Goal: Task Accomplishment & Management: Complete application form

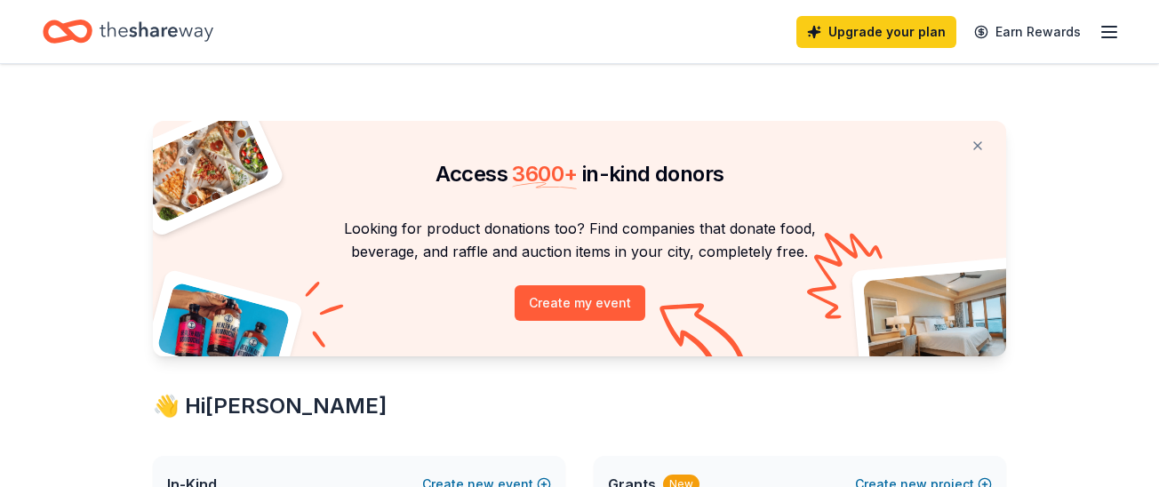
click at [1107, 27] on line "button" at bounding box center [1109, 27] width 14 height 0
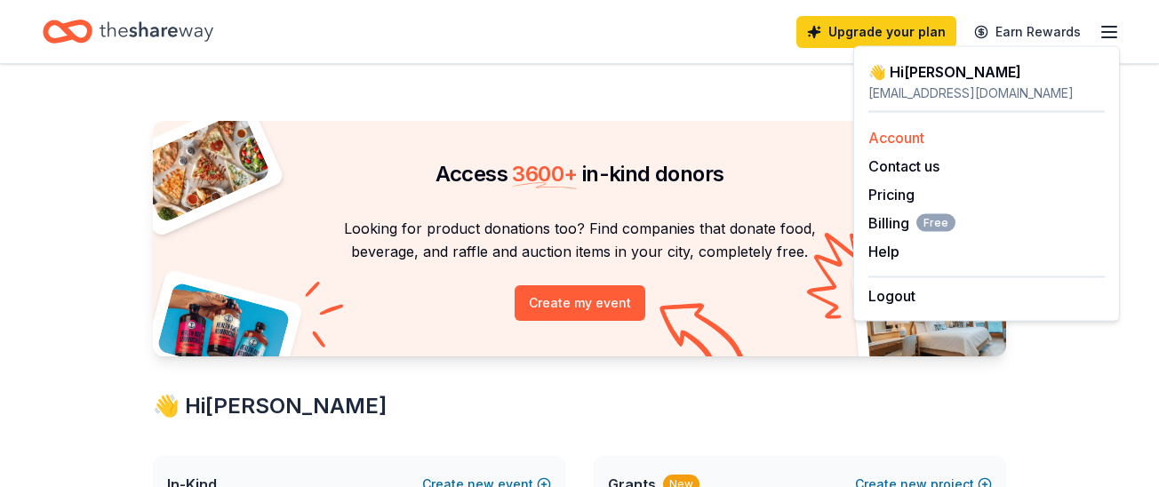
click at [891, 132] on link "Account" at bounding box center [896, 138] width 56 height 18
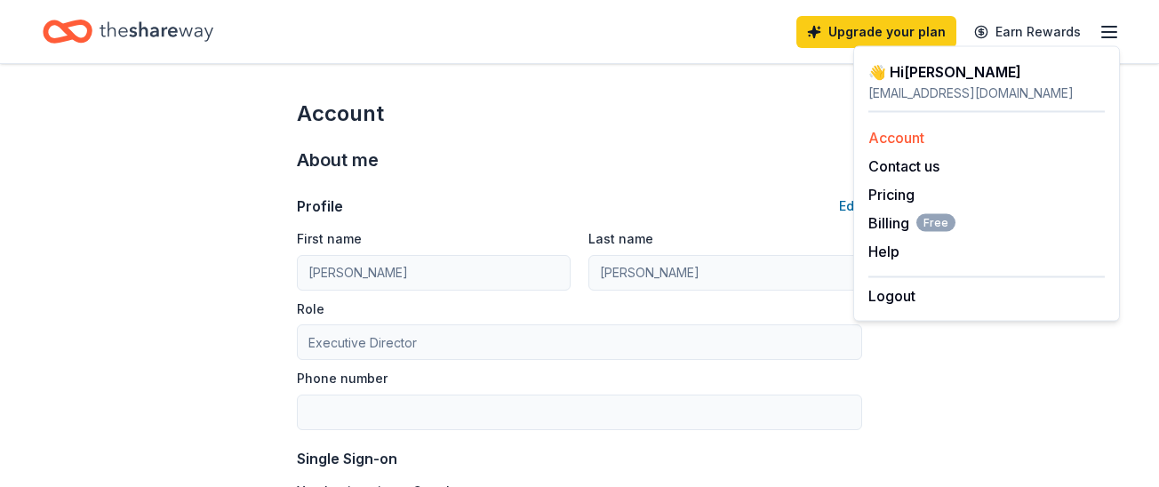
click at [904, 138] on link "Account" at bounding box center [896, 138] width 56 height 18
click at [892, 134] on link "Account" at bounding box center [896, 138] width 56 height 18
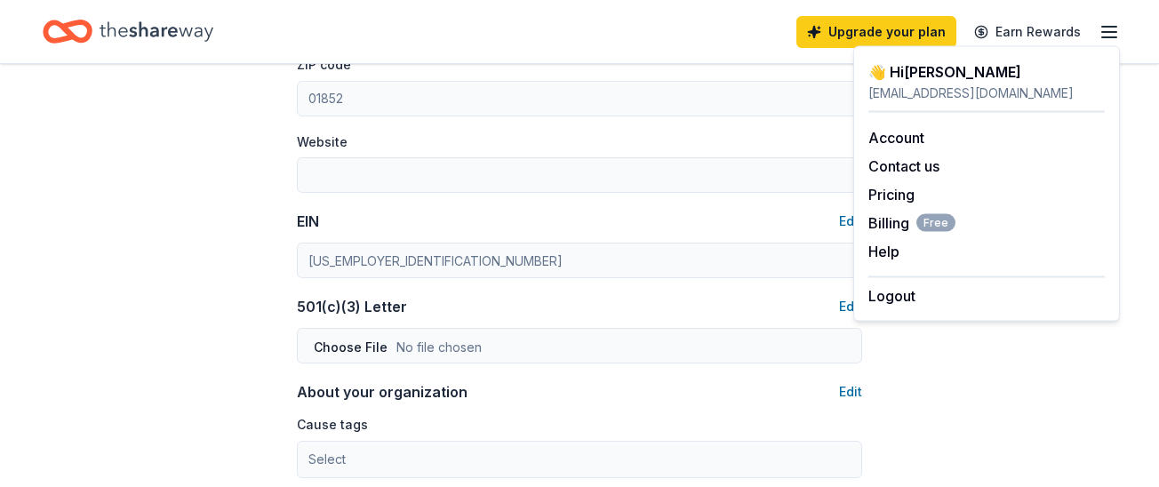
scroll to position [681, 0]
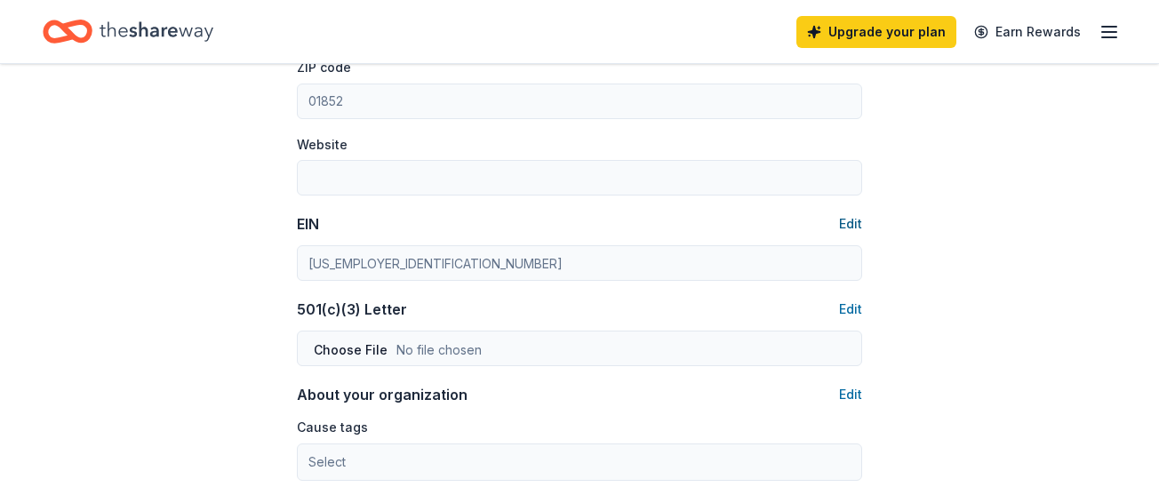
click at [851, 221] on button "Edit" at bounding box center [850, 223] width 23 height 21
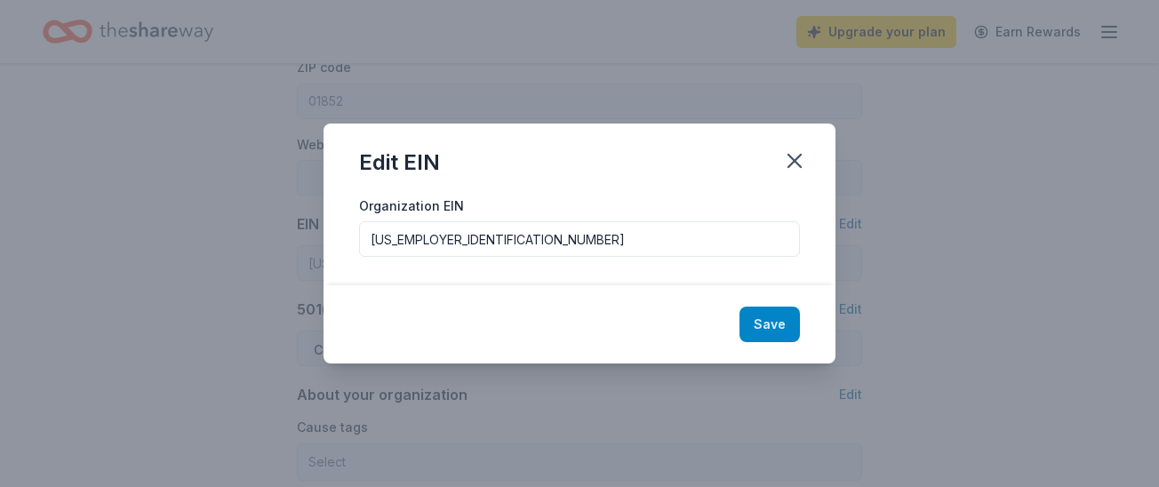
click at [772, 324] on button "Save" at bounding box center [769, 325] width 60 height 36
click at [802, 167] on icon "button" at bounding box center [794, 160] width 25 height 25
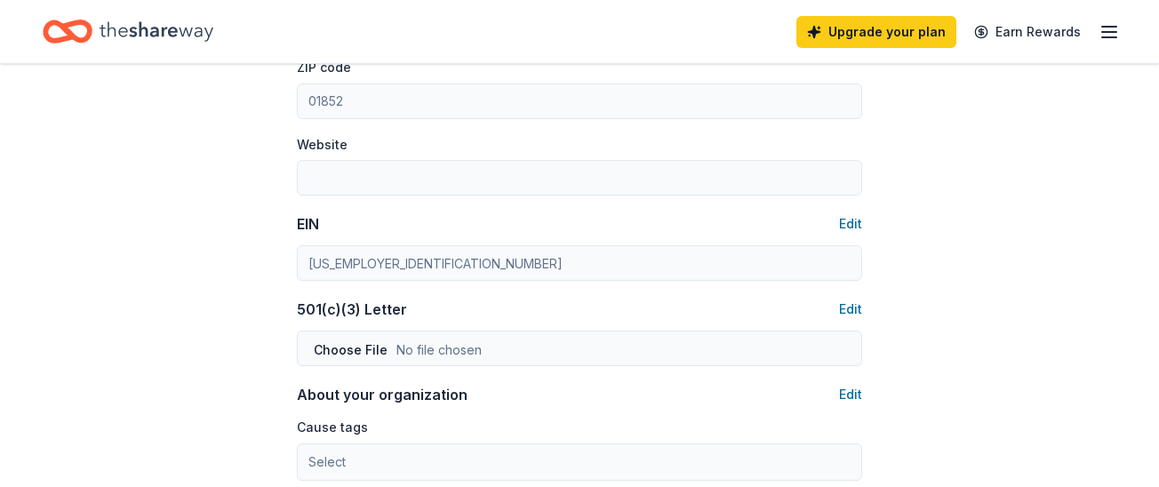
scroll to position [0, 0]
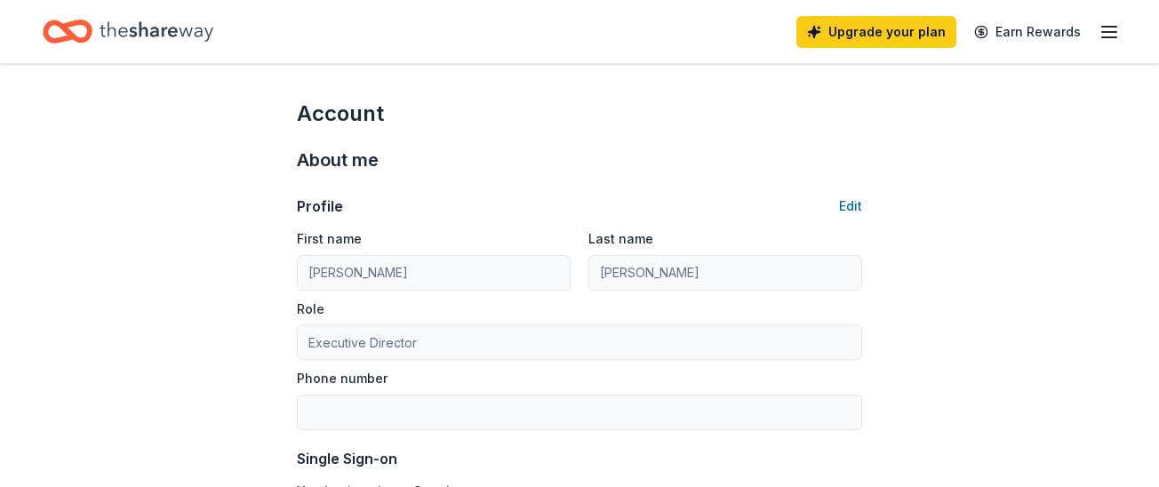
click at [1114, 27] on line "button" at bounding box center [1109, 27] width 14 height 0
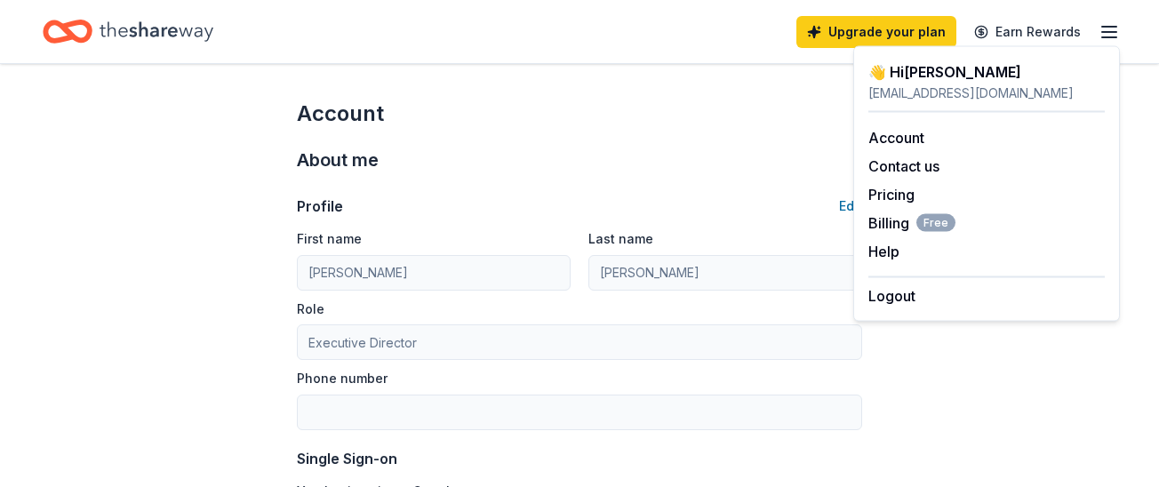
click at [636, 125] on div "Account" at bounding box center [579, 114] width 565 height 28
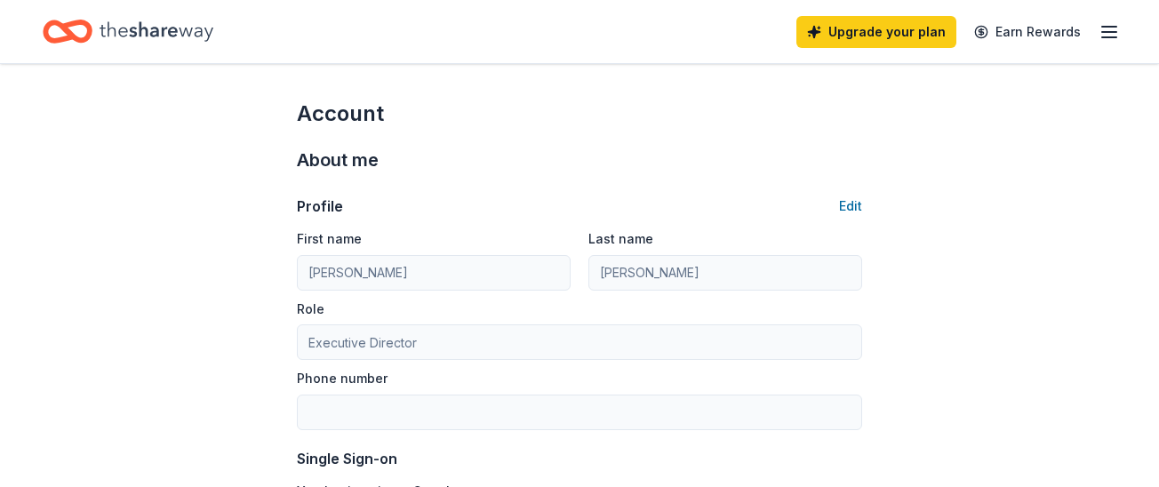
click at [1110, 28] on icon "button" at bounding box center [1109, 31] width 21 height 21
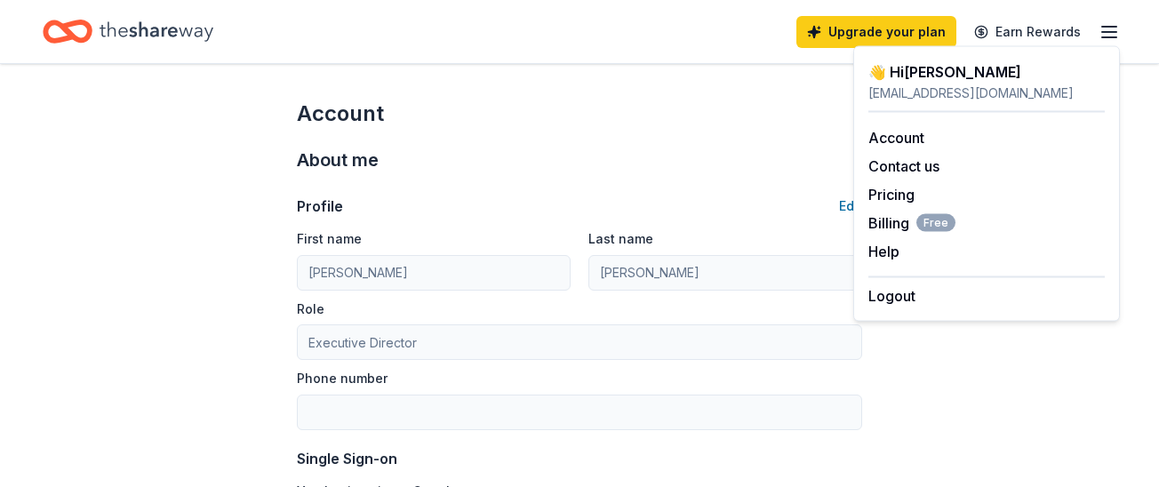
click at [911, 81] on div "👋 Hi Eileen edelrossi24@gmail.com" at bounding box center [986, 82] width 236 height 43
click at [911, 81] on div "👋 Hi Eileen" at bounding box center [986, 71] width 236 height 21
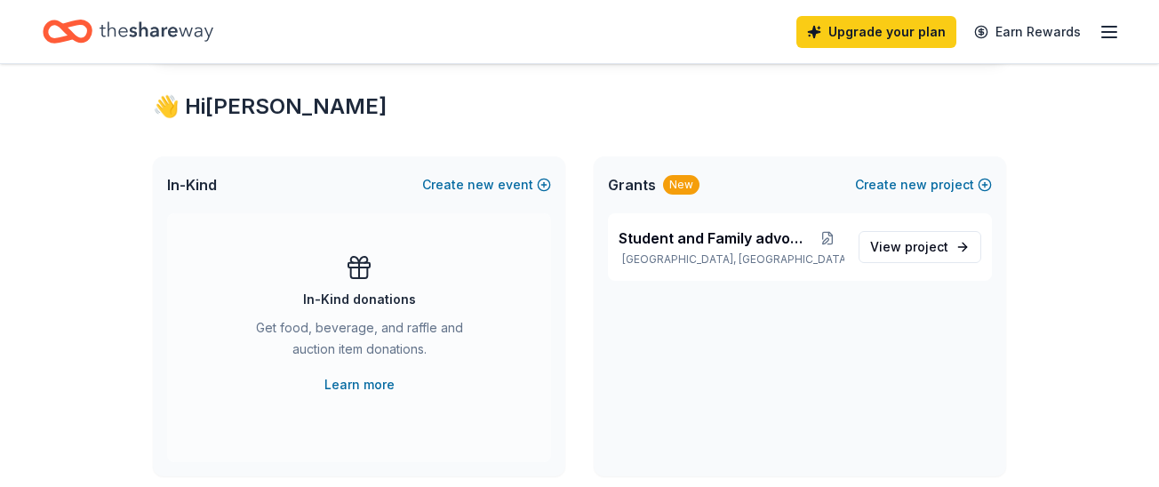
scroll to position [305, 0]
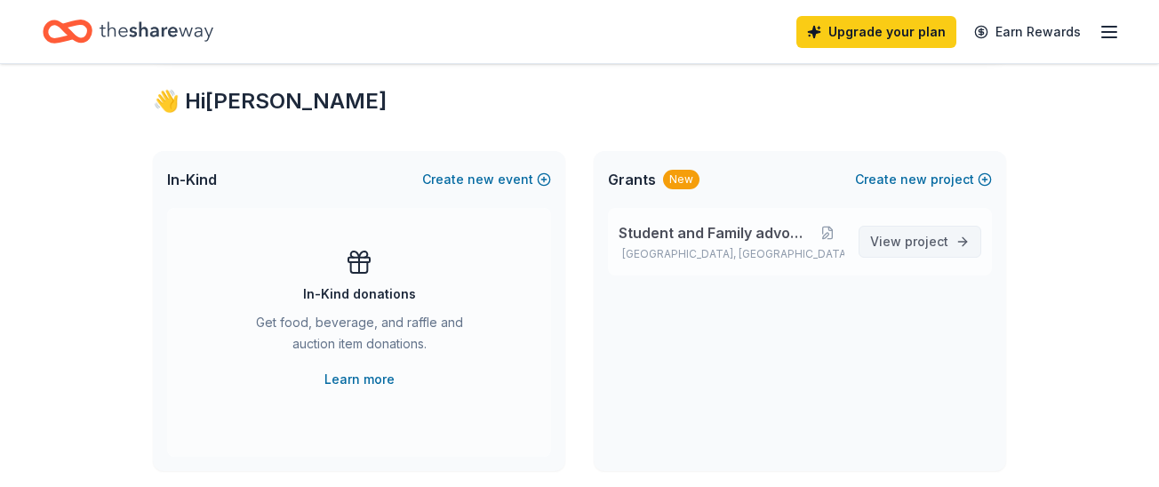
click at [939, 244] on span "project" at bounding box center [927, 241] width 44 height 15
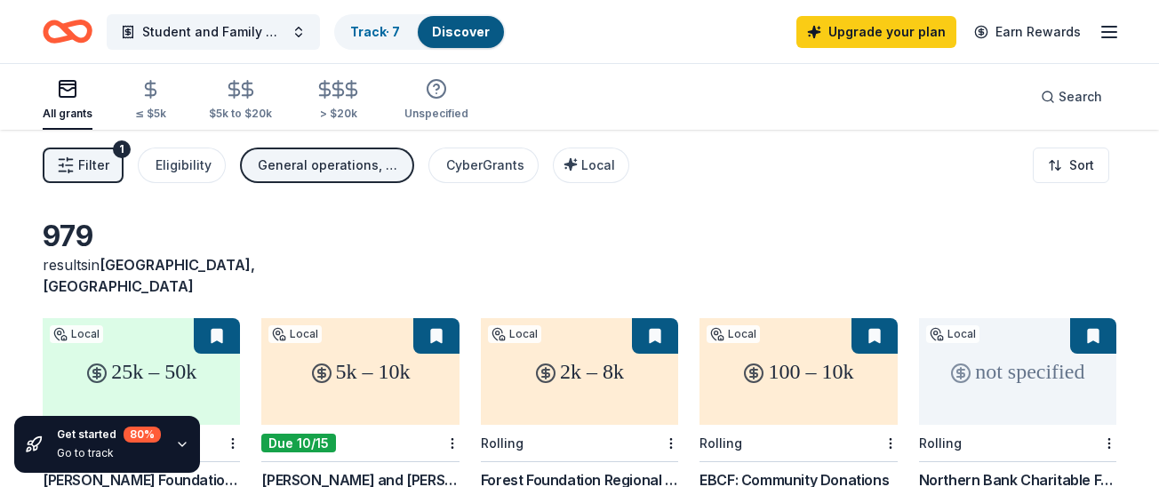
click at [452, 36] on link "Discover" at bounding box center [461, 31] width 58 height 15
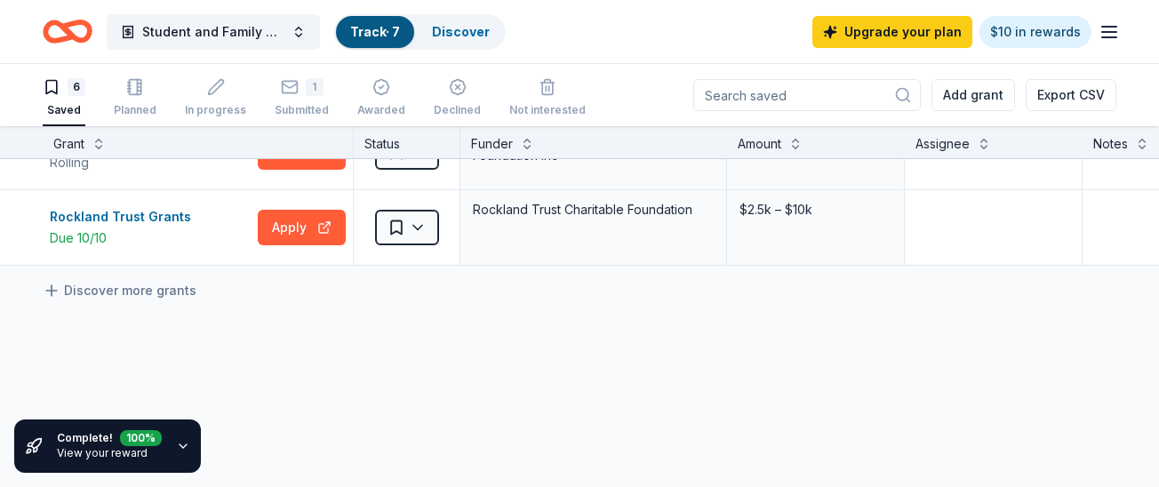
scroll to position [349, 0]
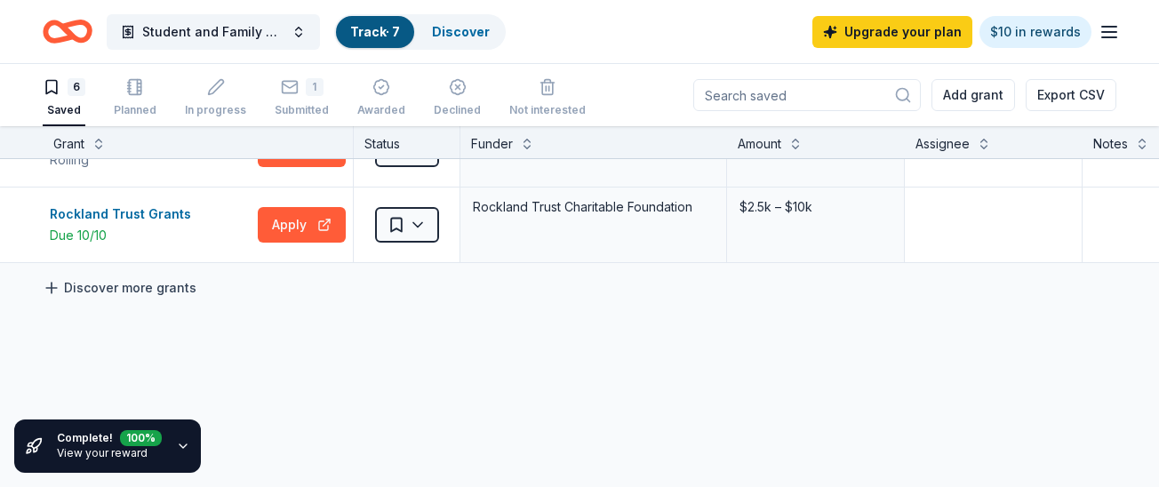
click at [89, 283] on link "Discover more grants" at bounding box center [120, 287] width 154 height 21
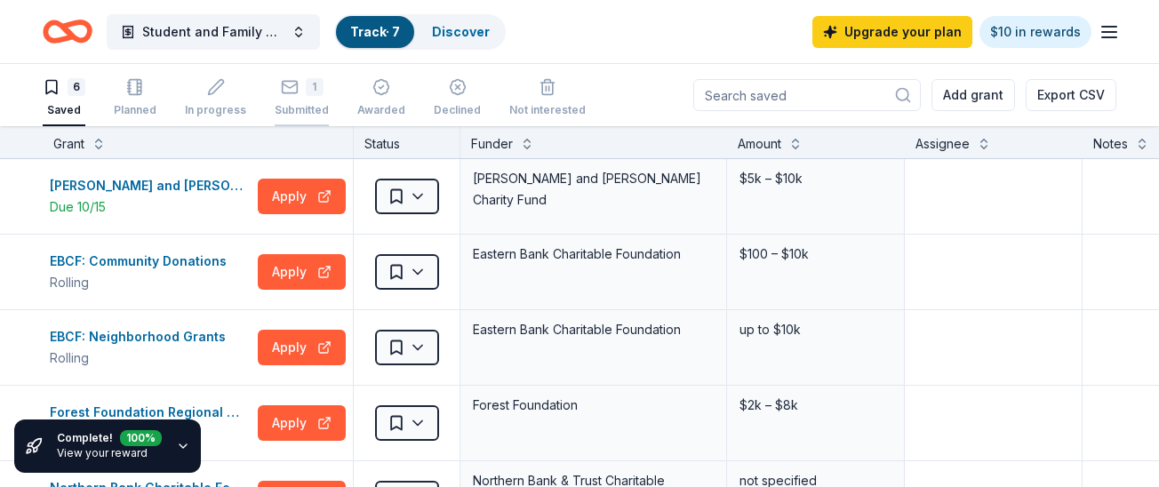
click at [288, 100] on div "1 Submitted" at bounding box center [302, 97] width 54 height 39
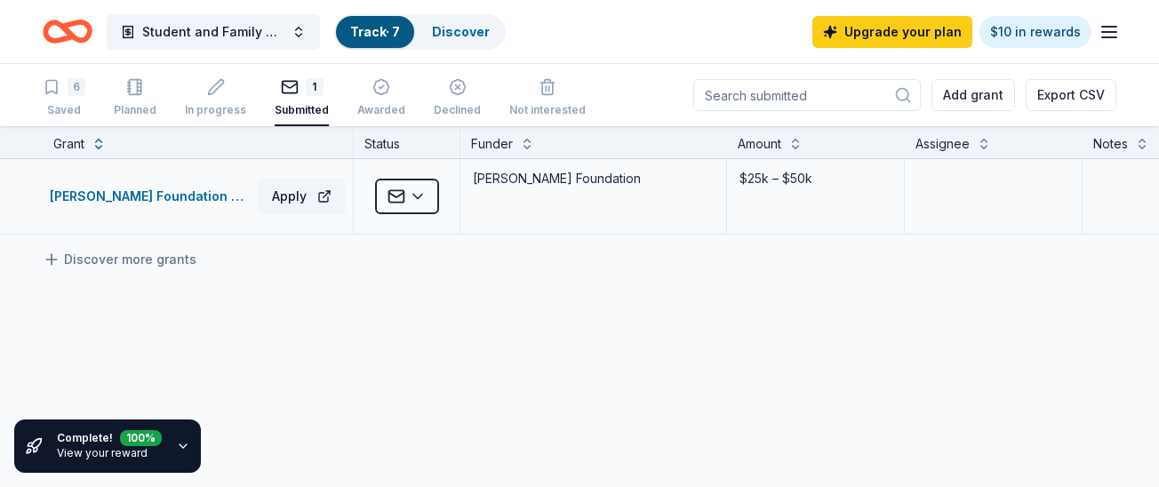
click at [626, 176] on div "Theodore Edson Parker Foundation" at bounding box center [593, 178] width 244 height 25
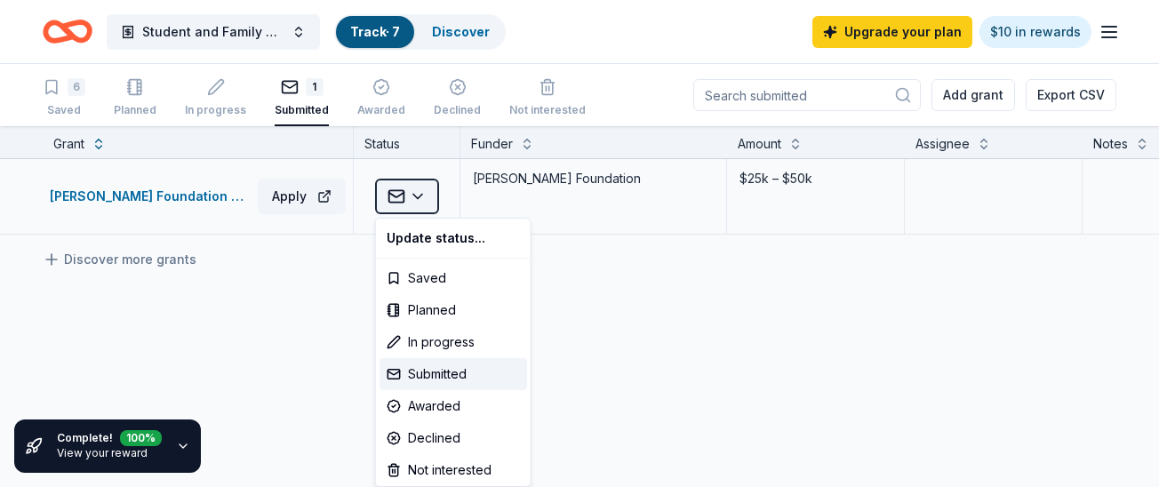
click at [420, 193] on html "Student and Family advocacy Track · 7 Discover Upgrade your plan $10 in rewards…" at bounding box center [579, 243] width 1159 height 487
click at [436, 378] on div "Submitted" at bounding box center [454, 374] width 148 height 32
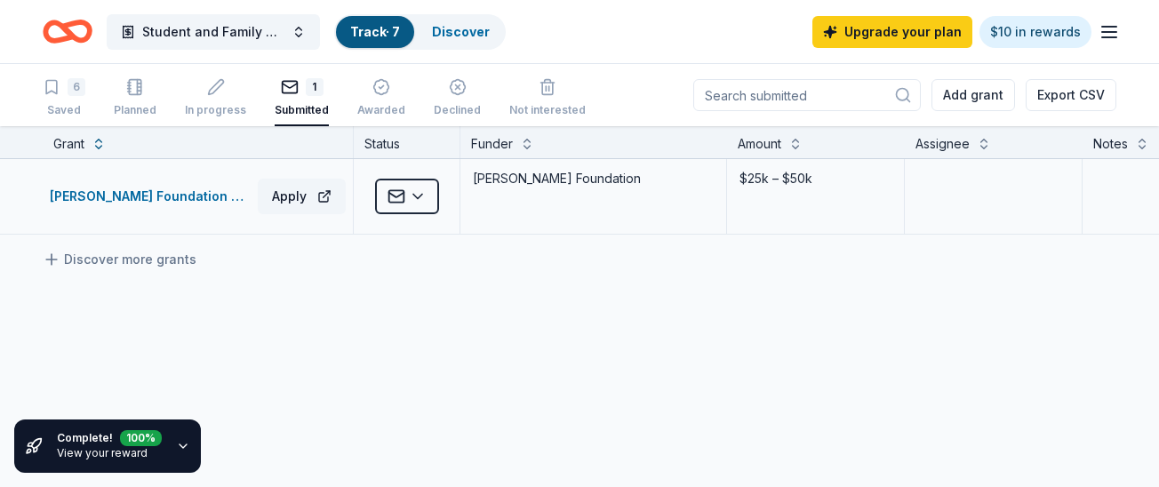
click at [766, 189] on div "$25k – $50k" at bounding box center [816, 178] width 156 height 25
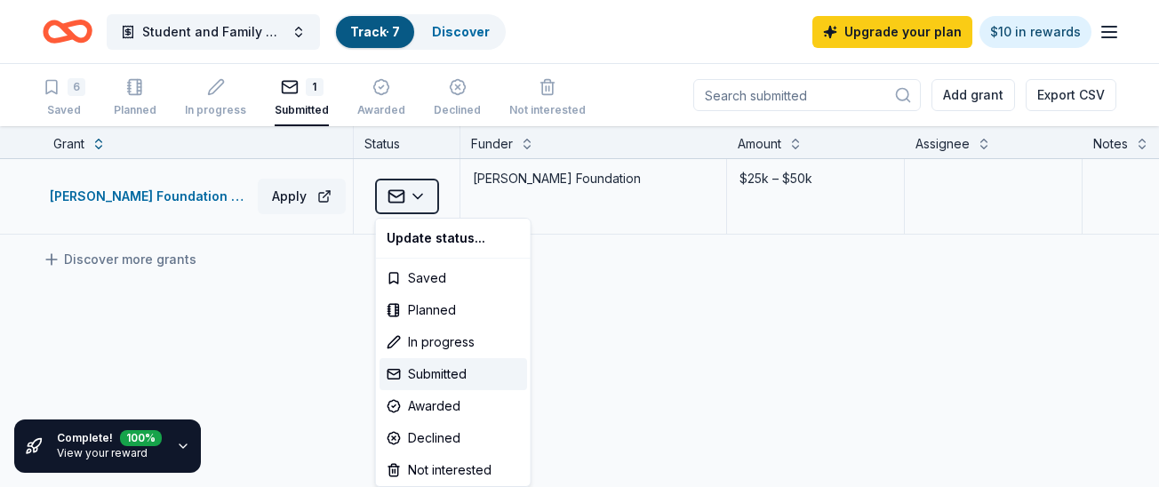
click at [420, 199] on html "Student and Family advocacy Track · 7 Discover Upgrade your plan $10 in rewards…" at bounding box center [579, 243] width 1159 height 487
click at [621, 183] on html "Student and Family advocacy Track · 7 Discover Upgrade your plan $10 in rewards…" at bounding box center [579, 243] width 1159 height 487
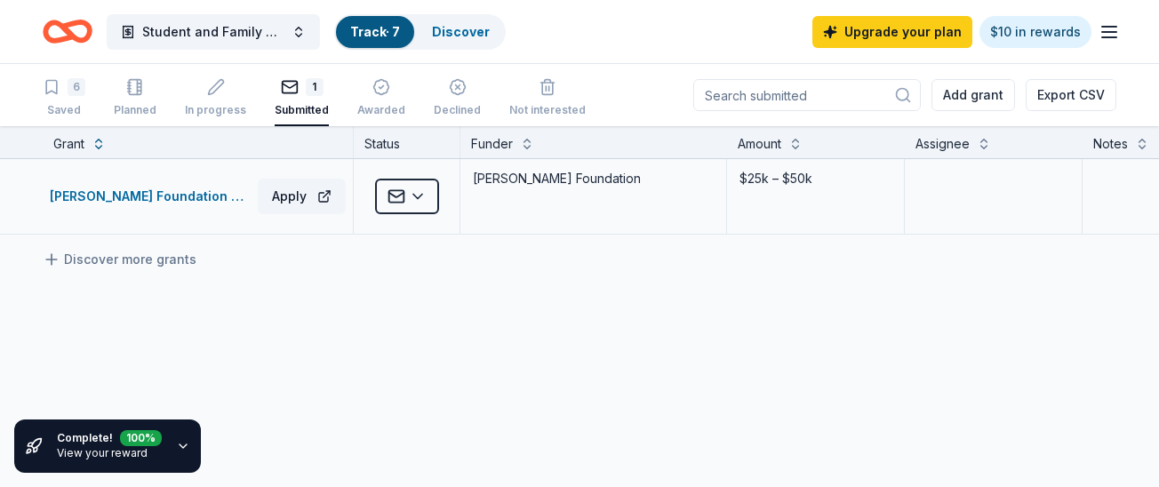
click at [621, 183] on div "Theodore Edson Parker Foundation" at bounding box center [593, 178] width 244 height 25
click at [127, 198] on div "Theodore Edson Parker Foundation Grant" at bounding box center [150, 196] width 201 height 21
click at [70, 95] on div "6" at bounding box center [77, 87] width 18 height 18
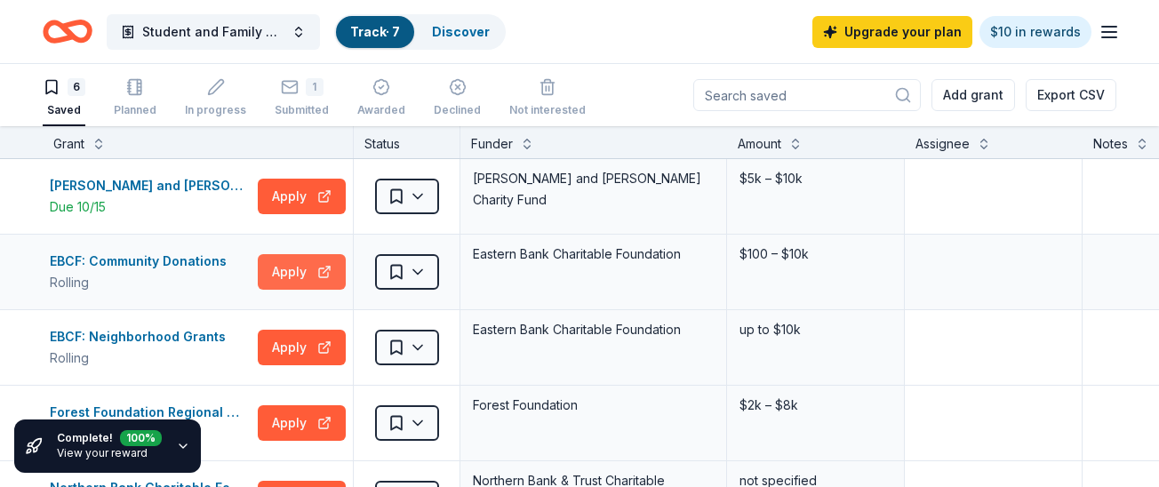
click at [287, 256] on button "Apply" at bounding box center [302, 272] width 88 height 36
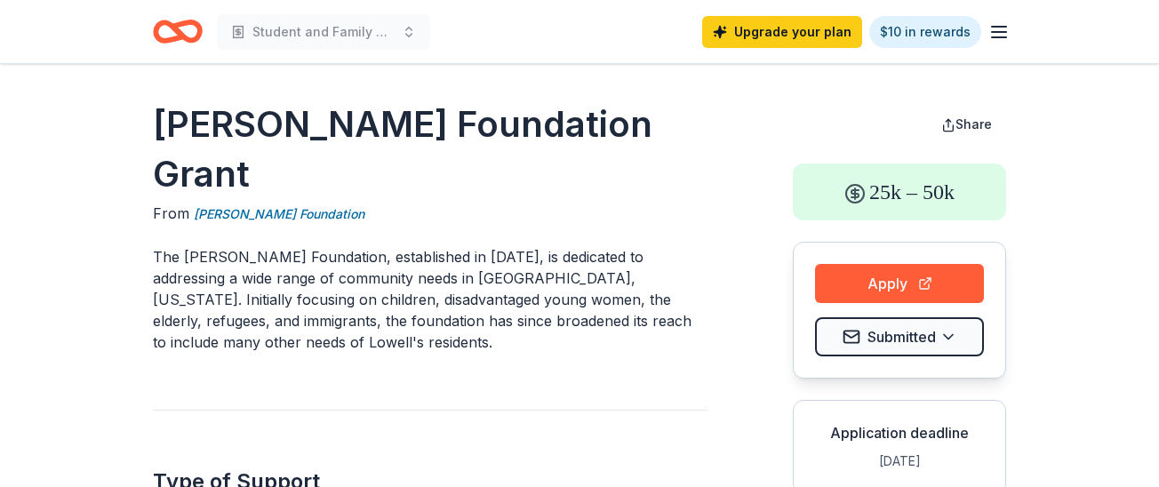
click at [1003, 45] on div "Upgrade your plan $10 in rewards" at bounding box center [856, 32] width 308 height 42
click at [1000, 37] on line "button" at bounding box center [999, 37] width 14 height 0
